Goal: Check status: Check status

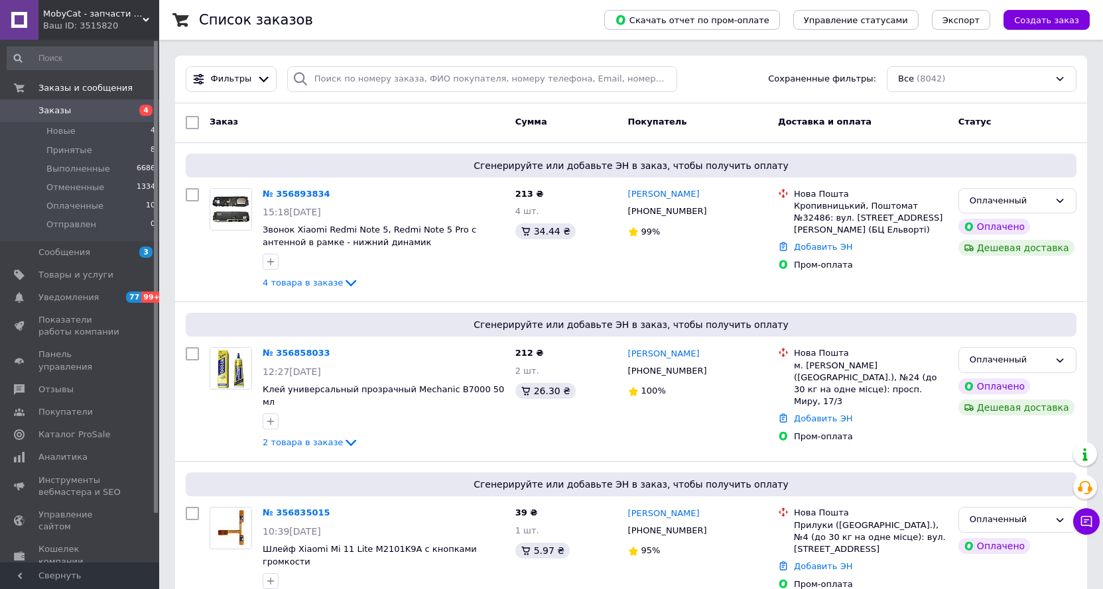
click at [499, 97] on div "Фильтры Сохраненные фильтры: Все (8042)" at bounding box center [631, 80] width 912 height 48
click at [477, 78] on input "search" at bounding box center [482, 79] width 390 height 26
paste input "356574331UA"
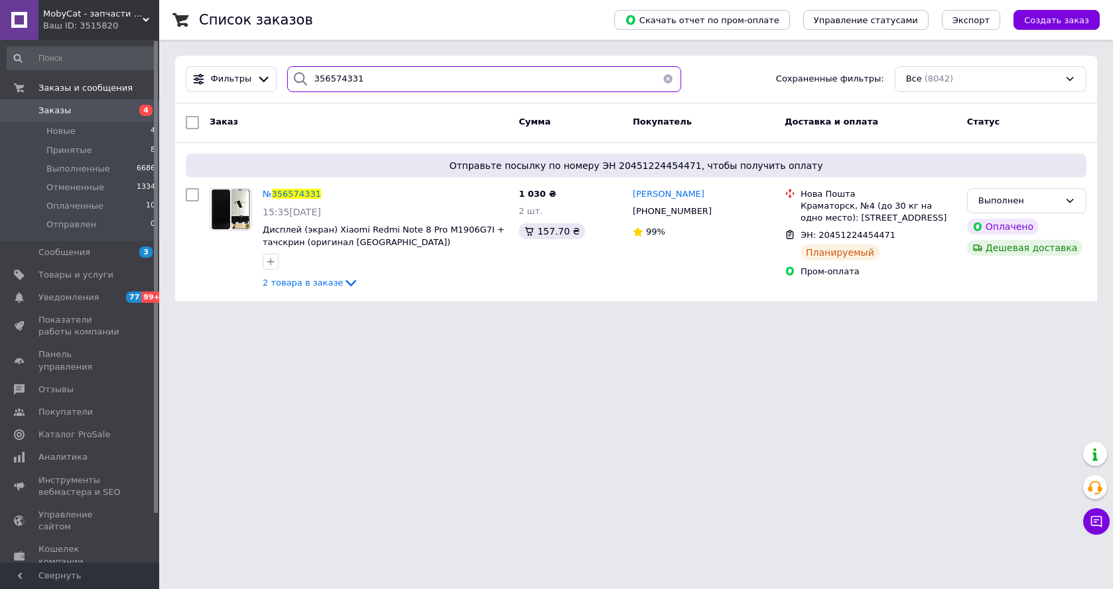
type input "356574331"
click at [296, 196] on span "356574331" at bounding box center [296, 194] width 49 height 10
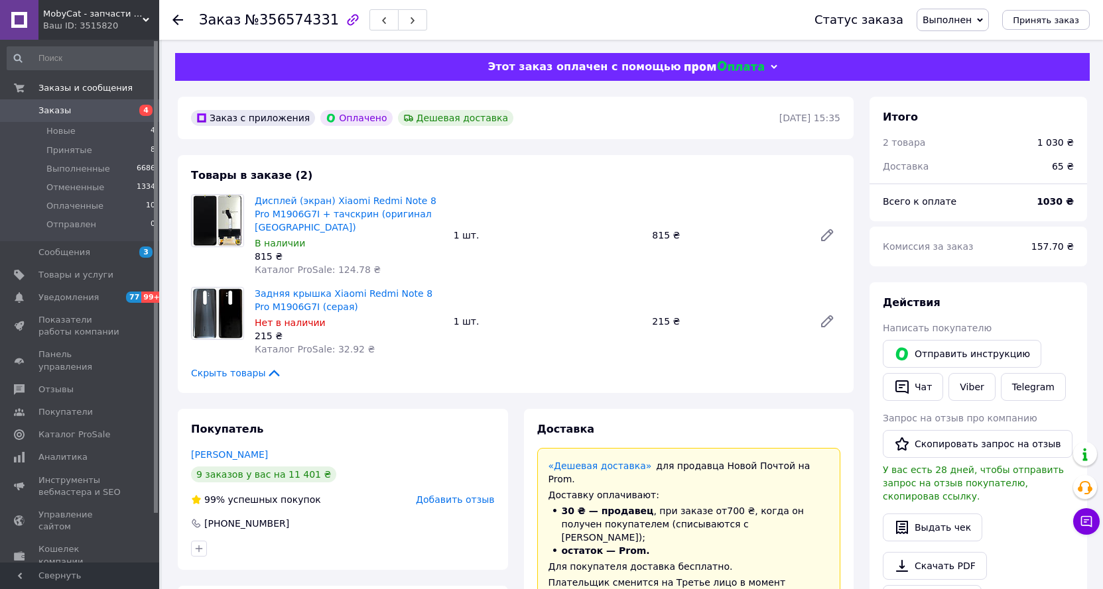
click at [172, 19] on icon at bounding box center [177, 20] width 11 height 11
